Goal: Task Accomplishment & Management: Manage account settings

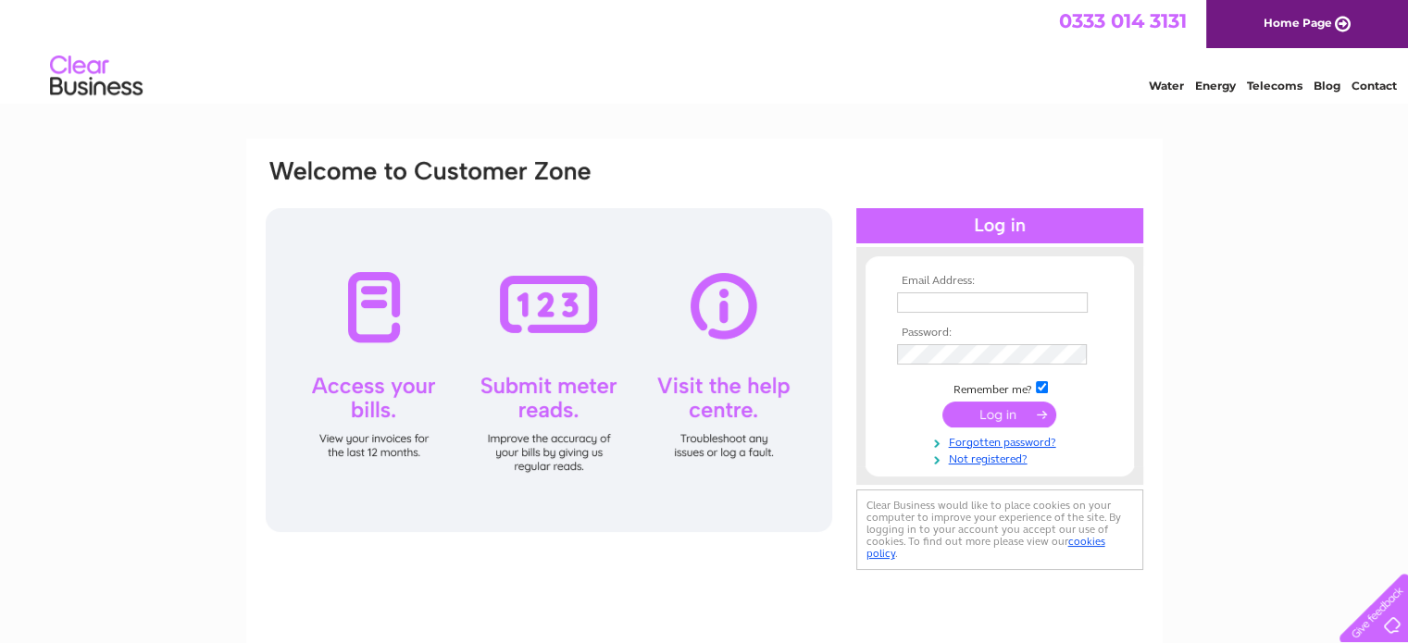
click at [384, 391] on div at bounding box center [549, 370] width 567 height 324
click at [374, 326] on div at bounding box center [549, 370] width 567 height 324
click at [979, 303] on input "text" at bounding box center [993, 304] width 193 height 22
type input "steve@steveegglestonwrites.com"
click at [1024, 301] on input "steve@steveegglestonwrites.com" at bounding box center [992, 303] width 191 height 20
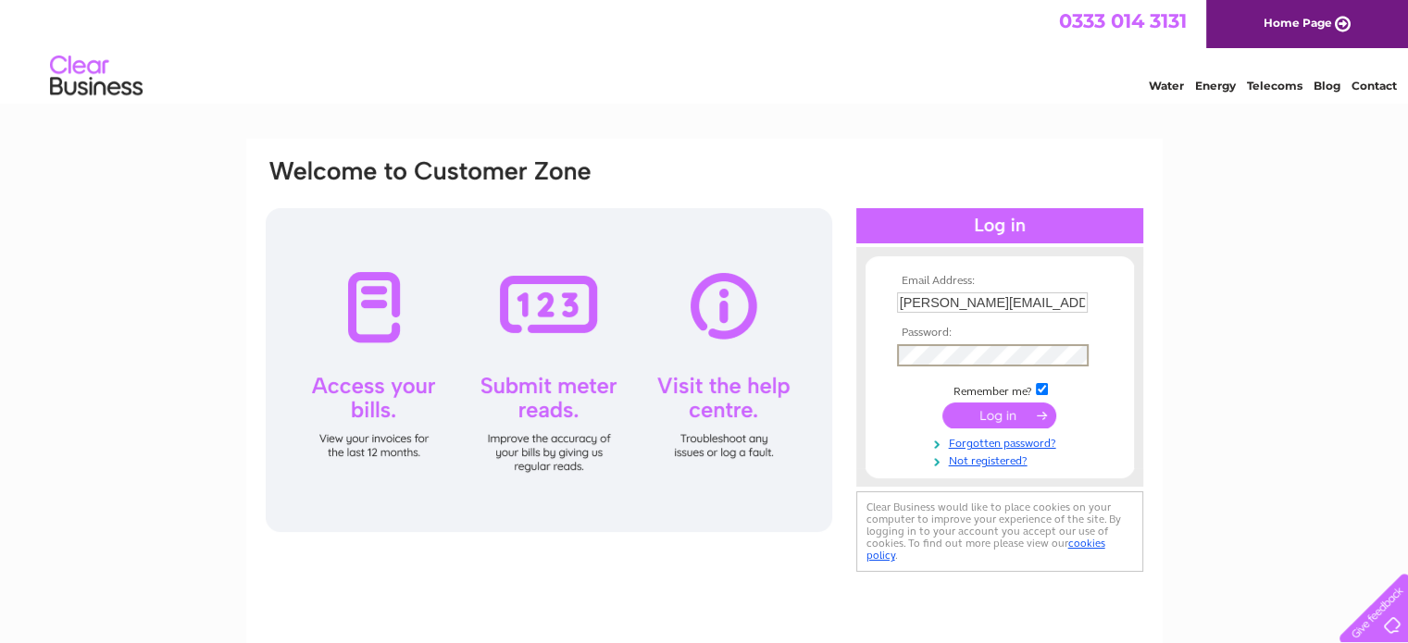
click at [943, 403] on input "submit" at bounding box center [1000, 416] width 114 height 26
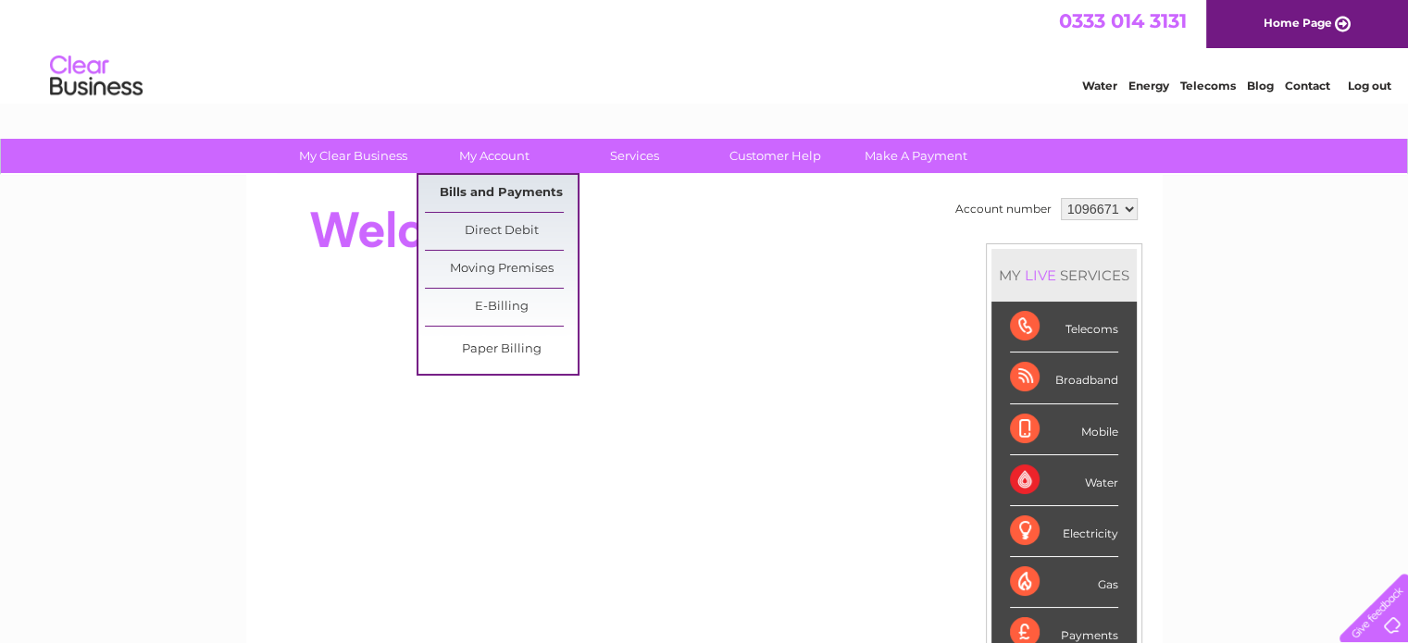
click at [511, 187] on link "Bills and Payments" at bounding box center [501, 193] width 153 height 37
click at [497, 191] on link "Bills and Payments" at bounding box center [501, 193] width 153 height 37
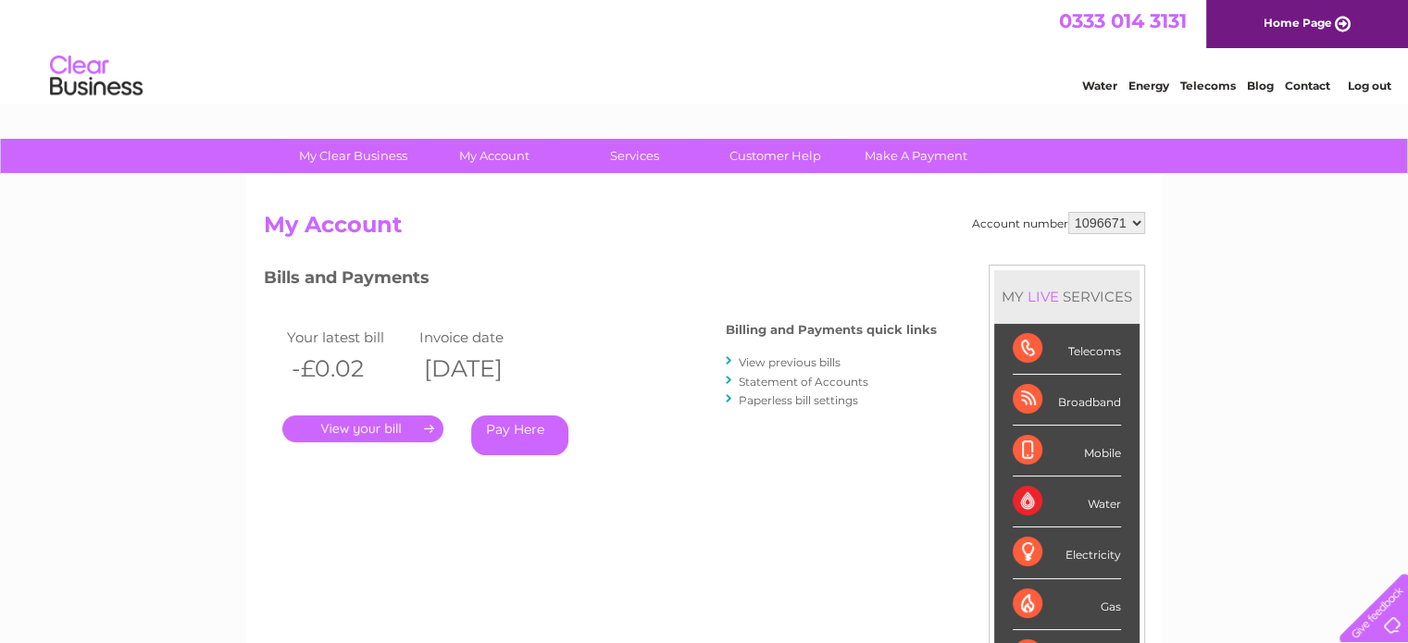
click at [797, 375] on link "Statement of Accounts" at bounding box center [804, 382] width 130 height 14
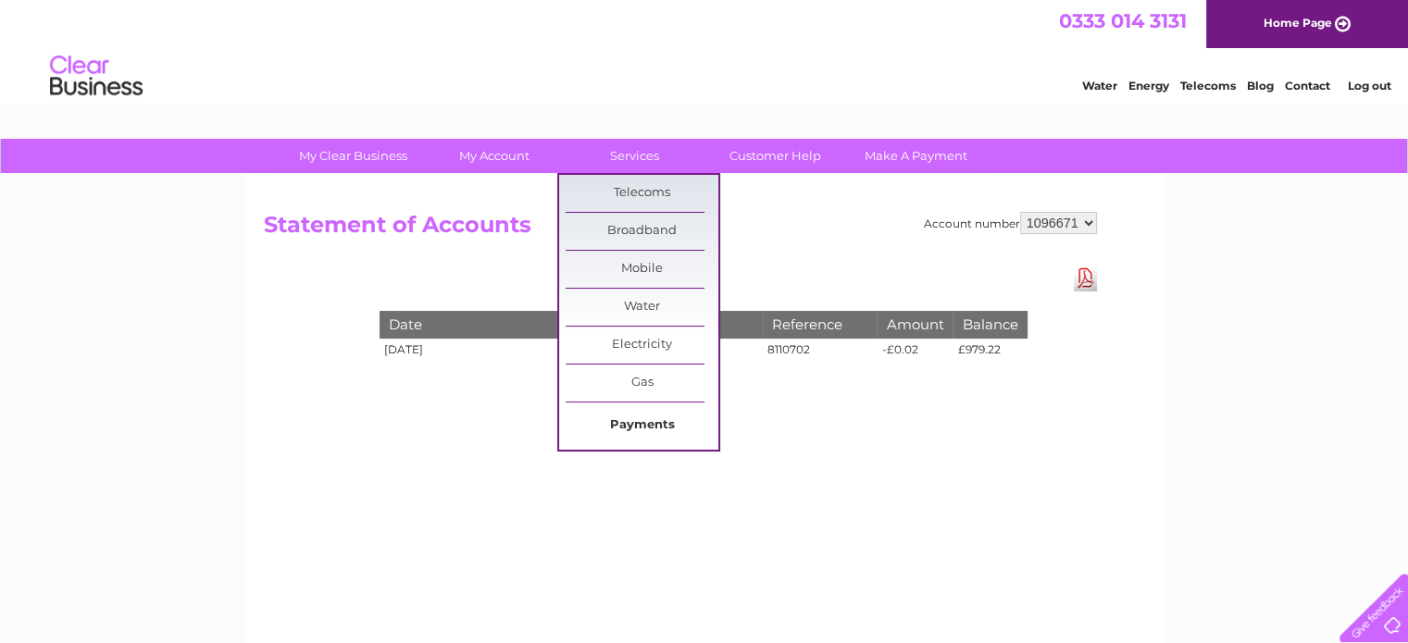
click at [641, 422] on link "Payments" at bounding box center [642, 425] width 153 height 37
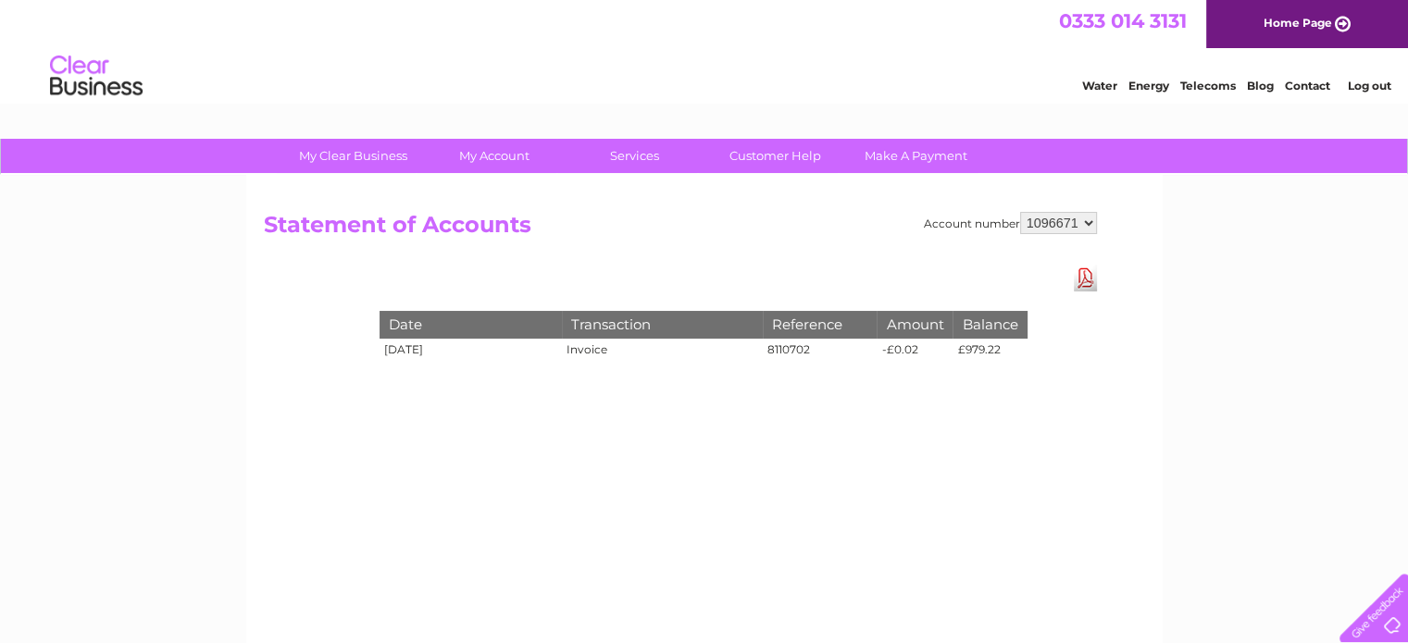
click at [1100, 81] on link "Water" at bounding box center [1099, 86] width 35 height 14
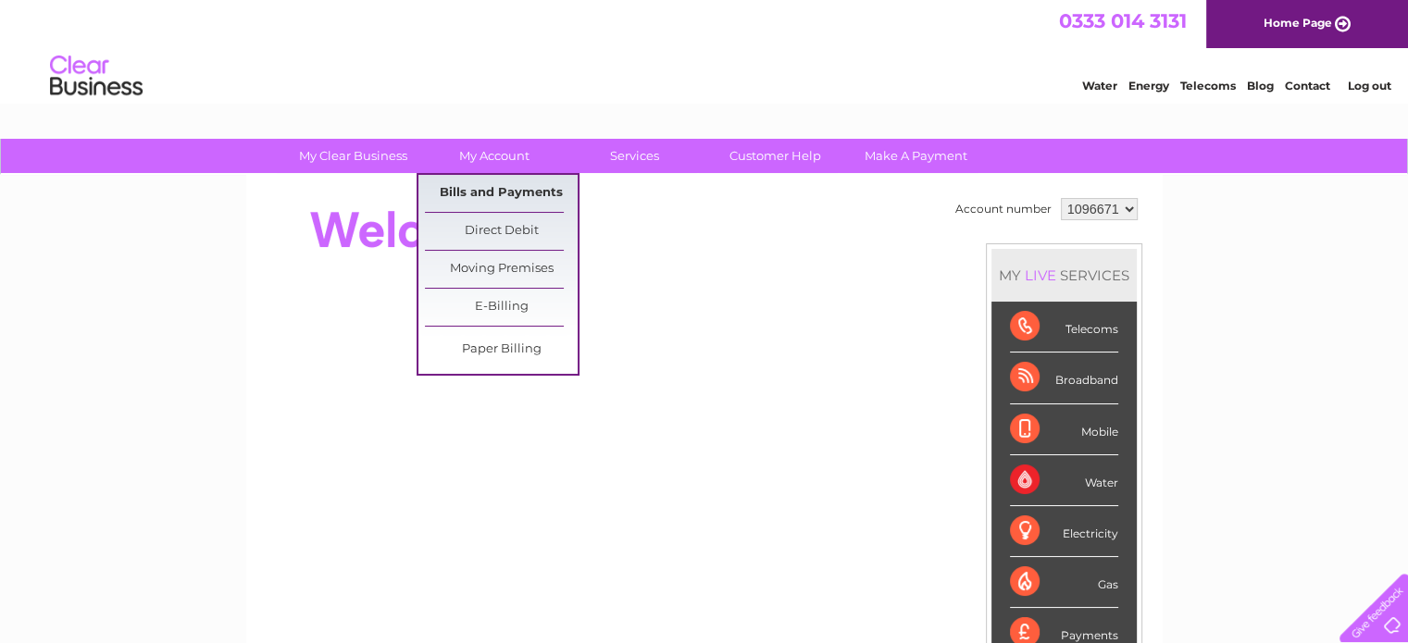
click at [494, 190] on link "Bills and Payments" at bounding box center [501, 193] width 153 height 37
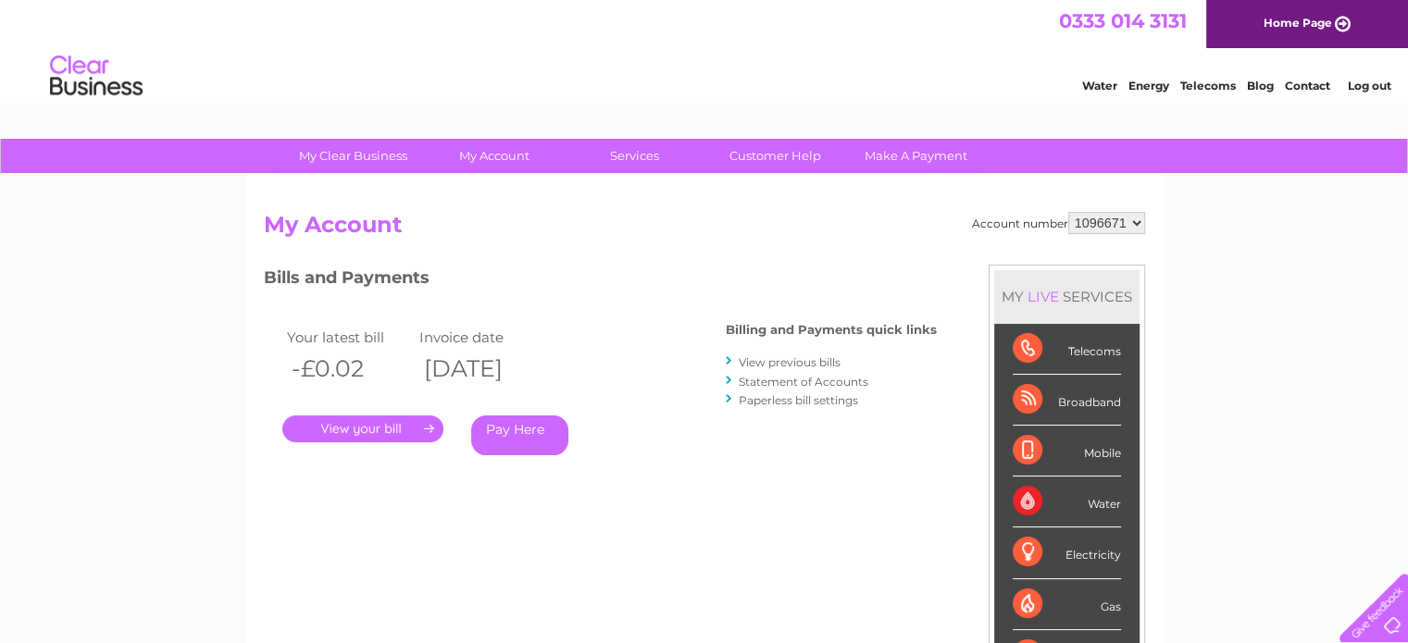
click at [794, 358] on link "View previous bills" at bounding box center [790, 363] width 102 height 14
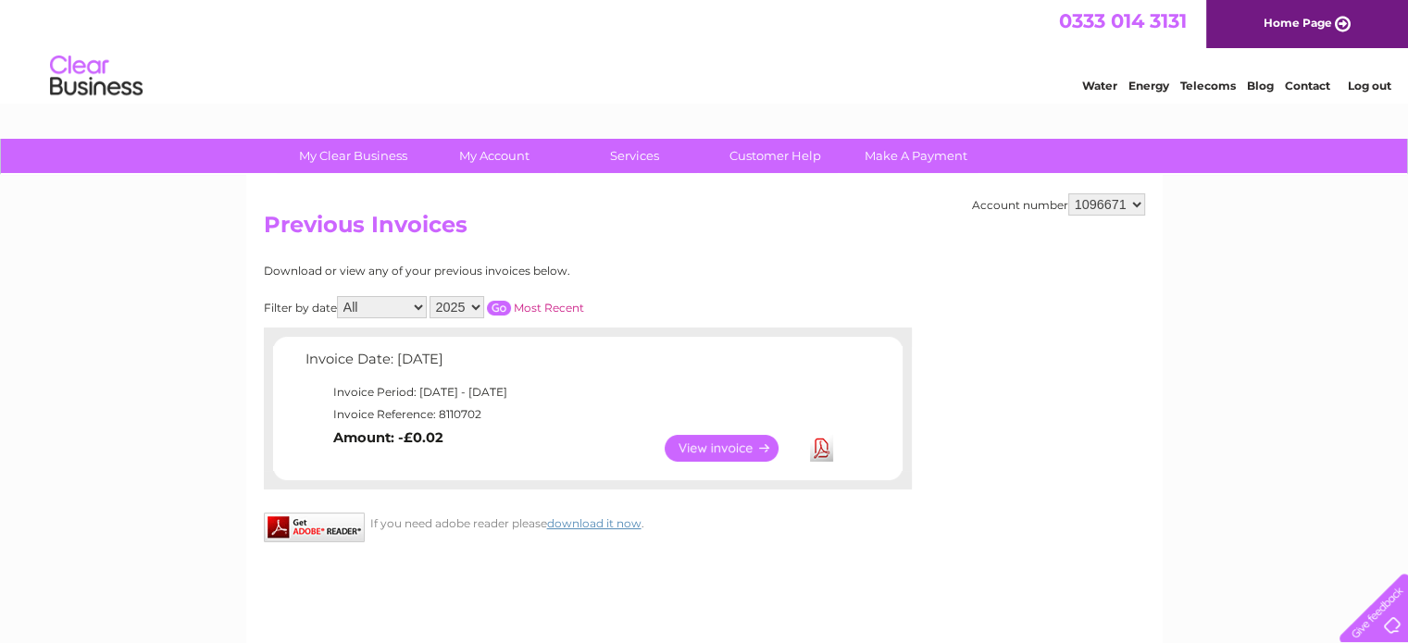
click at [818, 453] on link "Download" at bounding box center [821, 448] width 23 height 27
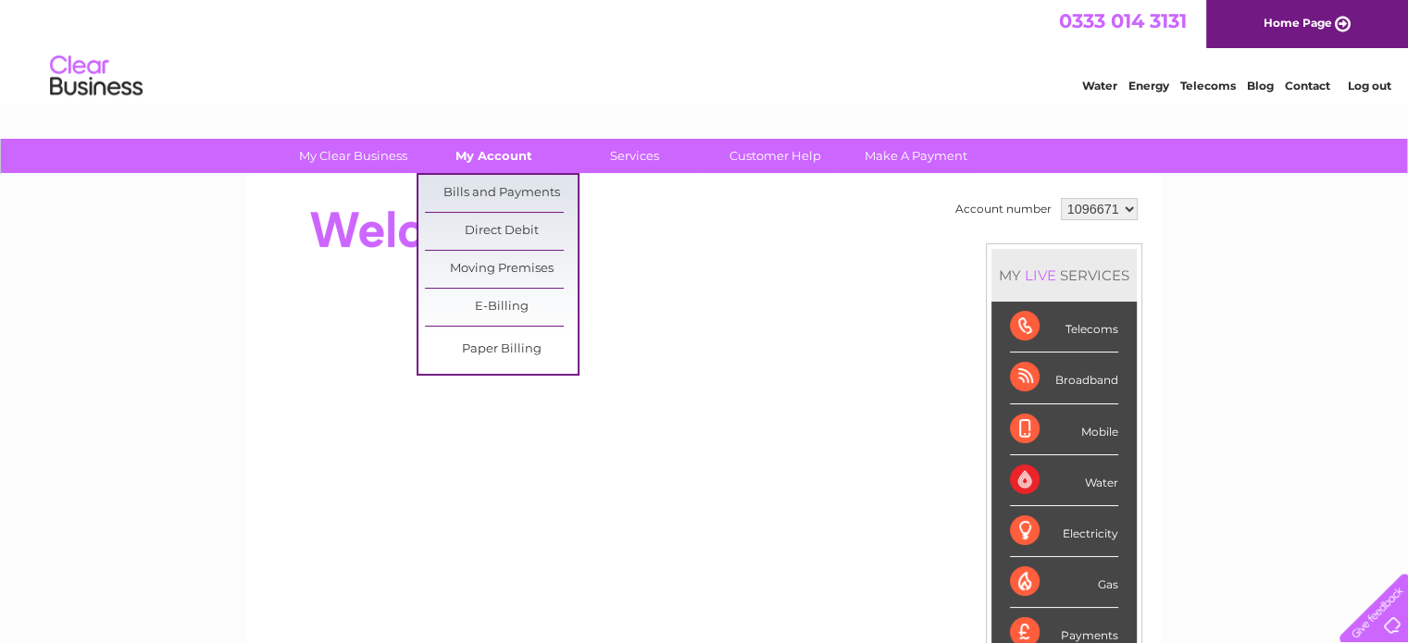
click at [507, 158] on link "My Account" at bounding box center [494, 156] width 153 height 34
click at [519, 222] on link "Direct Debit" at bounding box center [501, 231] width 153 height 37
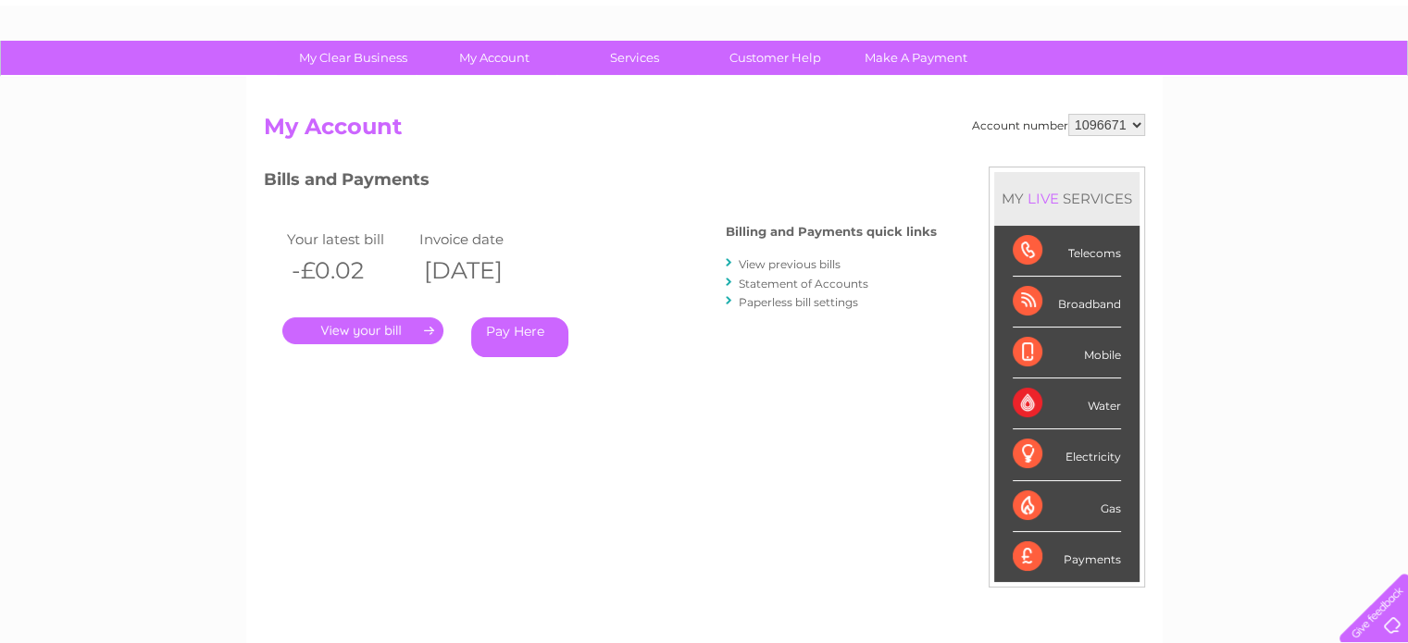
scroll to position [93, 0]
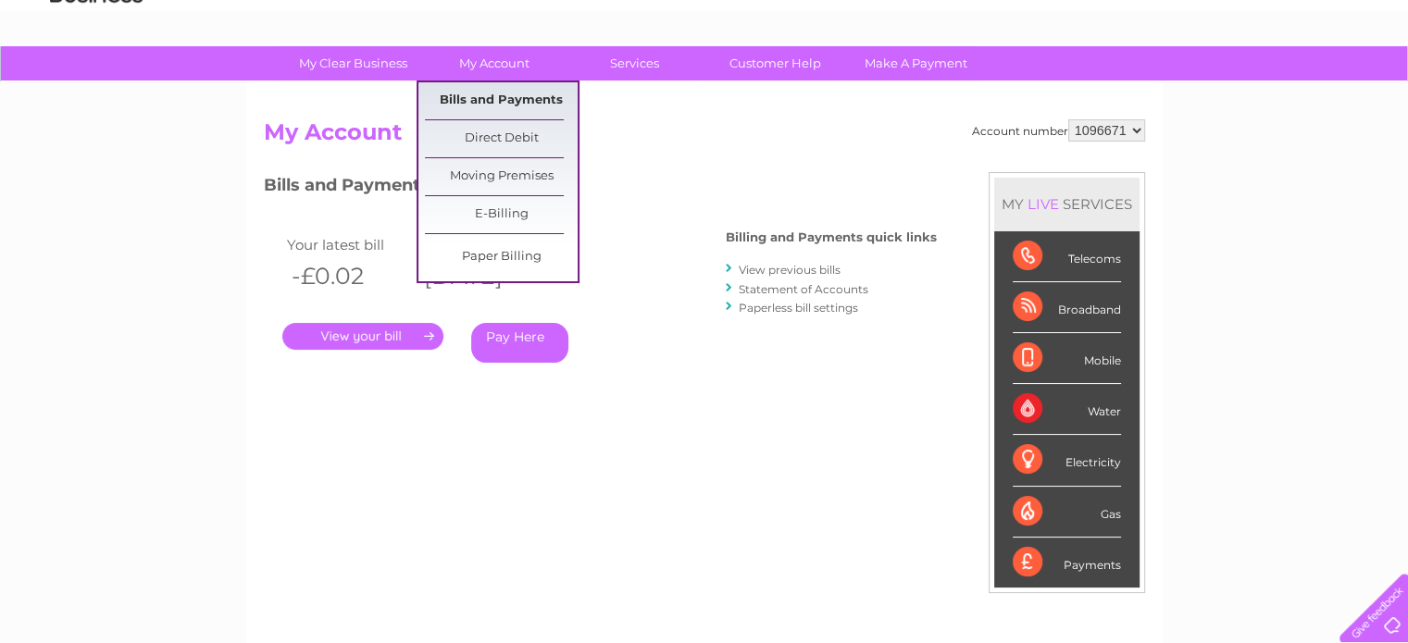
click at [496, 90] on link "Bills and Payments" at bounding box center [501, 100] width 153 height 37
